Goal: Transaction & Acquisition: Purchase product/service

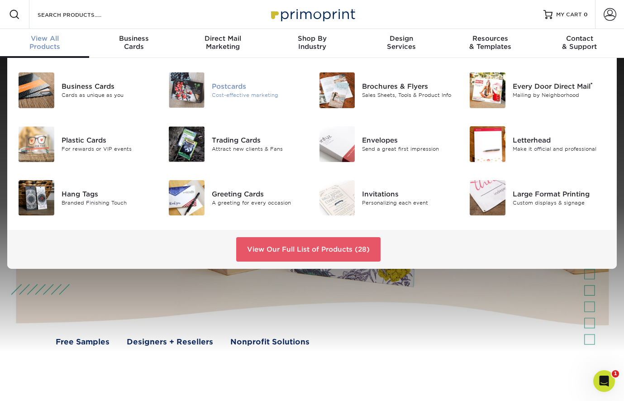
click at [231, 87] on div "Postcards" at bounding box center [259, 86] width 94 height 10
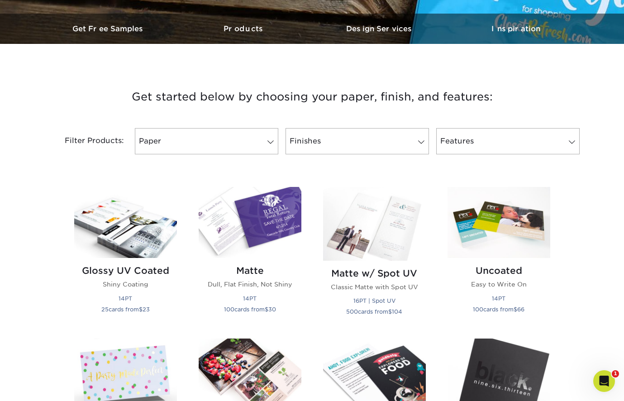
scroll to position [284, 0]
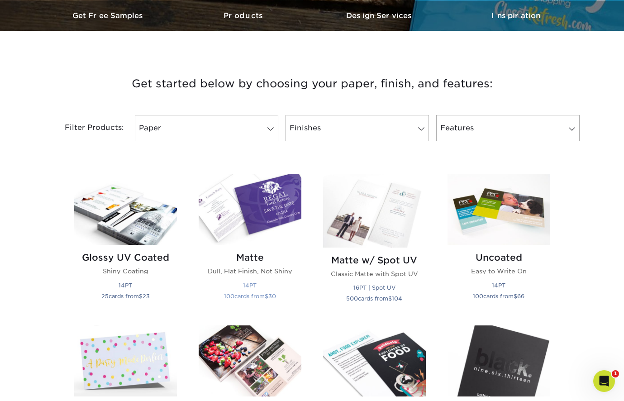
click at [252, 221] on img at bounding box center [250, 209] width 103 height 71
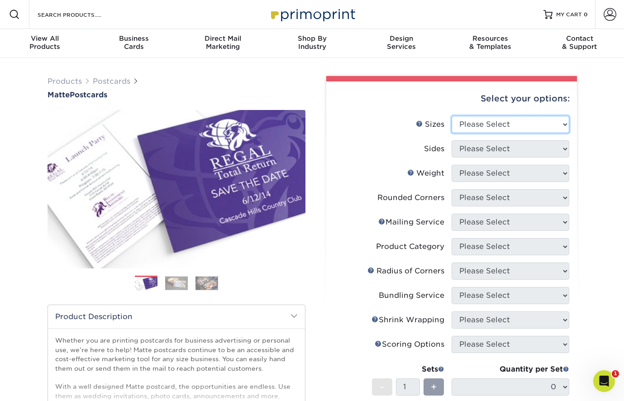
select select "2.00x6.00"
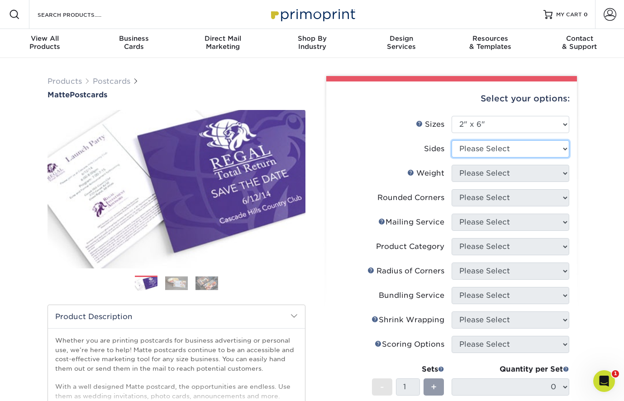
select select "13abbda7-1d64-4f25-8bb2-c179b224825d"
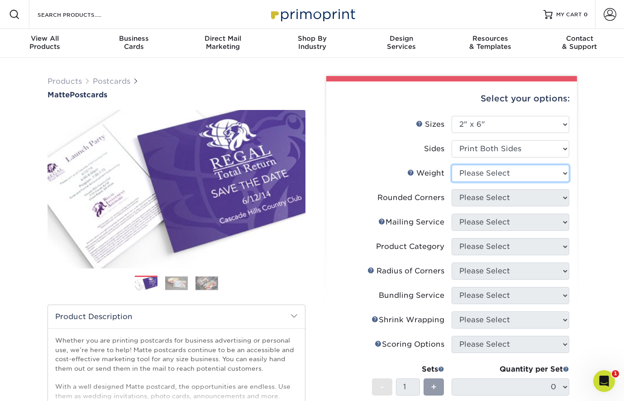
select select "14PT"
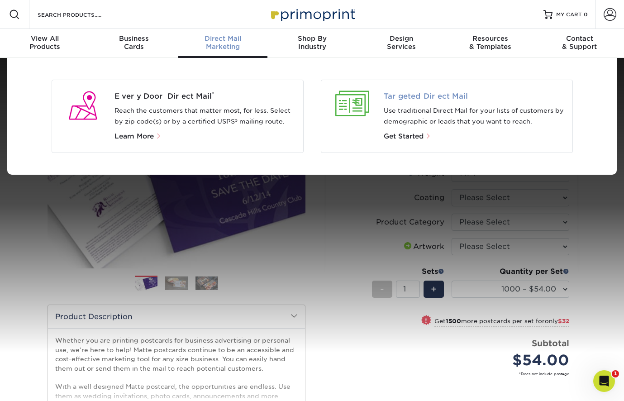
click at [428, 96] on span "Targeted Direct Mail" at bounding box center [474, 96] width 181 height 11
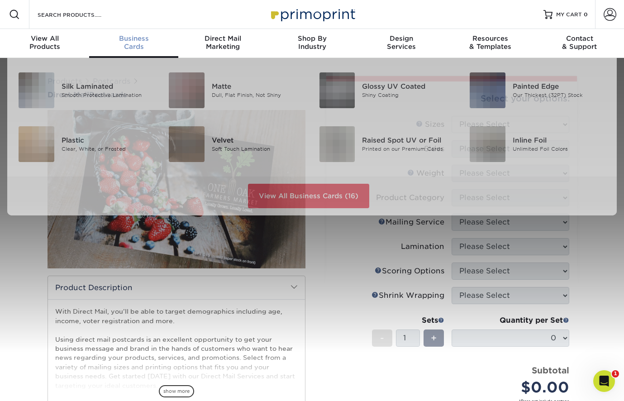
click at [123, 43] on div "Business Cards" at bounding box center [133, 42] width 89 height 16
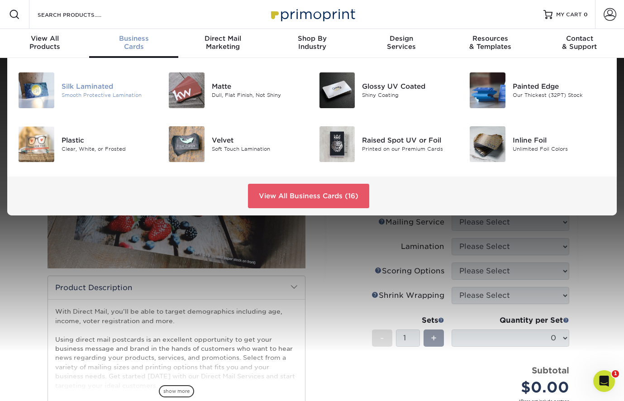
click at [86, 88] on div "Silk Laminated" at bounding box center [109, 86] width 94 height 10
